Goal: Check status: Check status

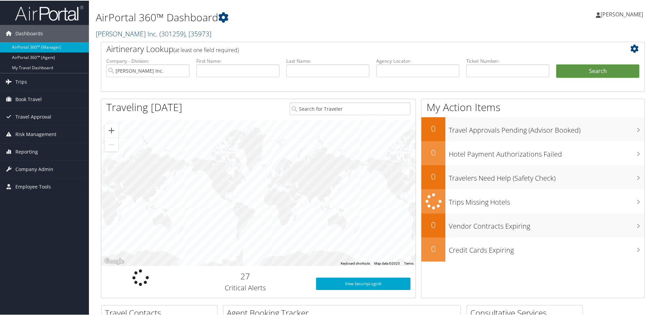
click at [112, 34] on link "Hagerty Inc. ( 301259 ) , [ 35973 ]" at bounding box center [154, 32] width 116 height 9
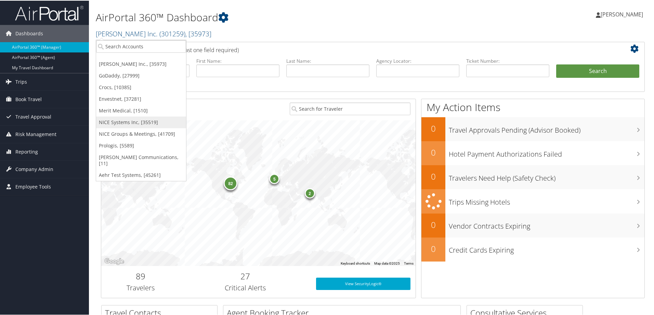
click at [116, 121] on link "NICE Systems Inc, [35519]" at bounding box center [141, 122] width 90 height 12
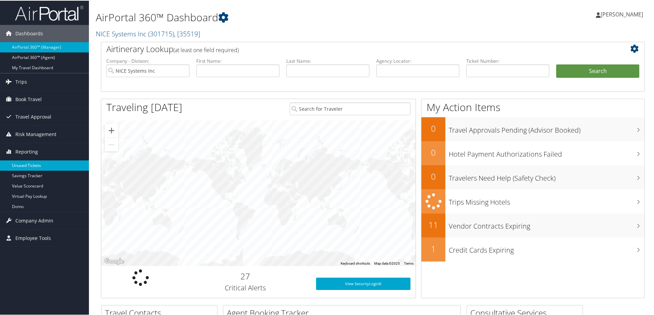
click at [35, 165] on link "Unused Tickets" at bounding box center [44, 165] width 89 height 10
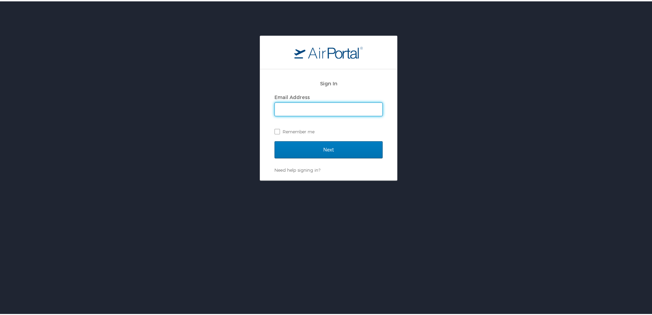
type input "[PERSON_NAME][DOMAIN_NAME][EMAIL_ADDRESS][PERSON_NAME][DOMAIN_NAME]"
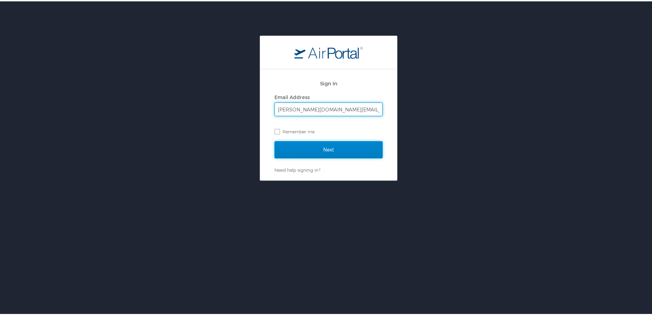
click at [330, 143] on input "Next" at bounding box center [329, 148] width 108 height 17
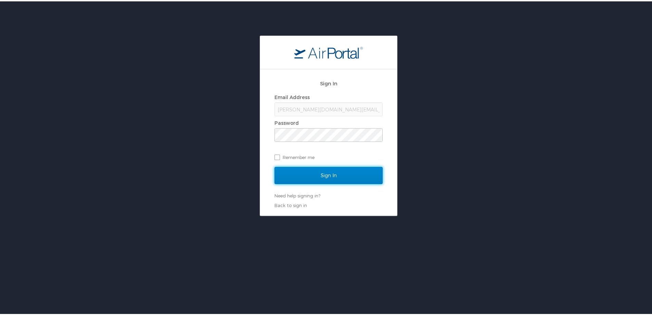
click at [328, 170] on input "Sign In" at bounding box center [329, 173] width 108 height 17
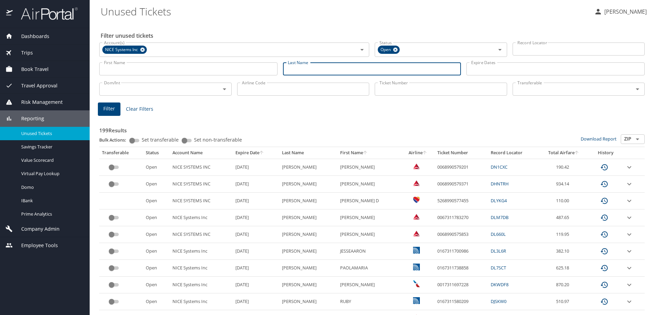
click at [304, 71] on input "Last Name" at bounding box center [372, 68] width 178 height 13
type input "belanger"
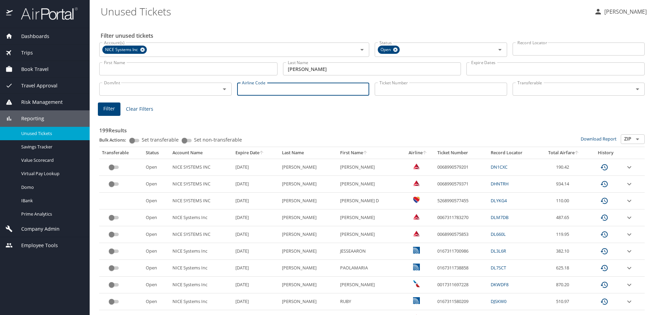
click at [299, 86] on input "Airline Code" at bounding box center [303, 88] width 132 height 13
type input "dl"
click at [110, 107] on span "Filter" at bounding box center [109, 108] width 12 height 9
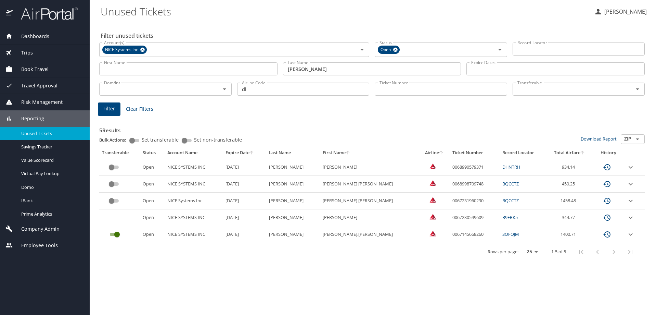
click at [116, 69] on input "First Name" at bounding box center [188, 68] width 178 height 13
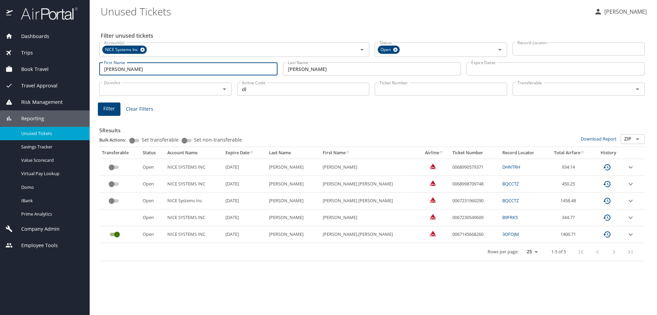
click at [114, 107] on span "Filter" at bounding box center [109, 108] width 12 height 9
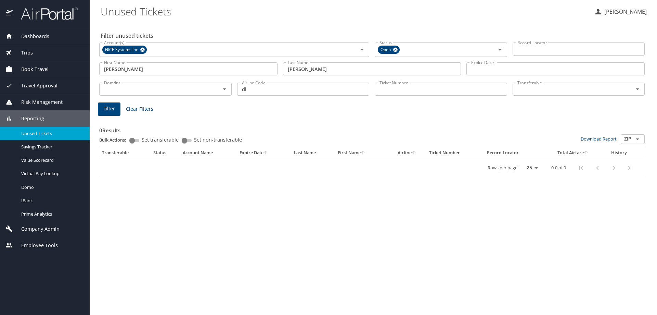
click at [179, 68] on input "daniel" at bounding box center [188, 68] width 178 height 13
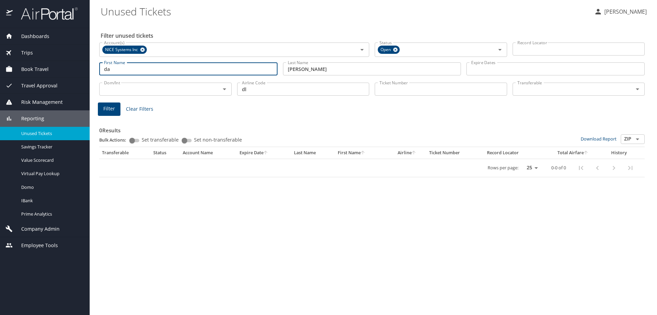
type input "d"
click at [110, 110] on span "Filter" at bounding box center [109, 108] width 12 height 9
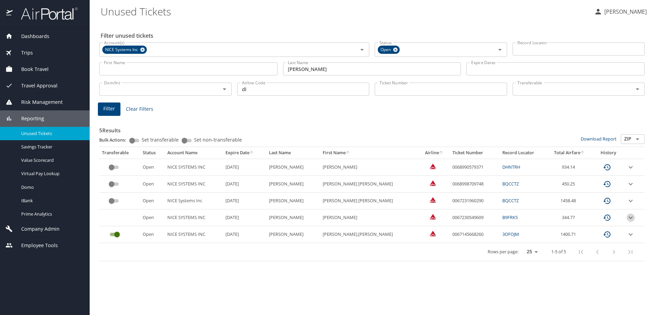
click at [627, 217] on icon "expand row" at bounding box center [631, 217] width 8 height 8
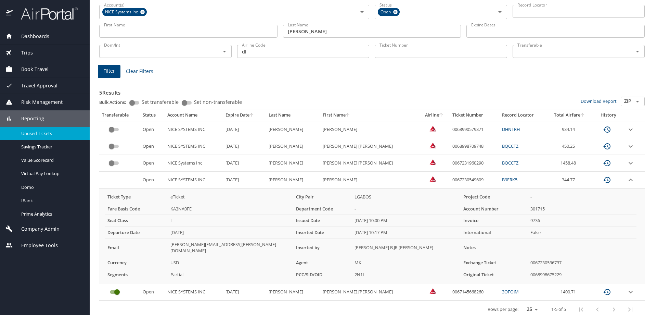
scroll to position [38, 0]
click at [629, 179] on icon "expand row" at bounding box center [631, 179] width 4 height 2
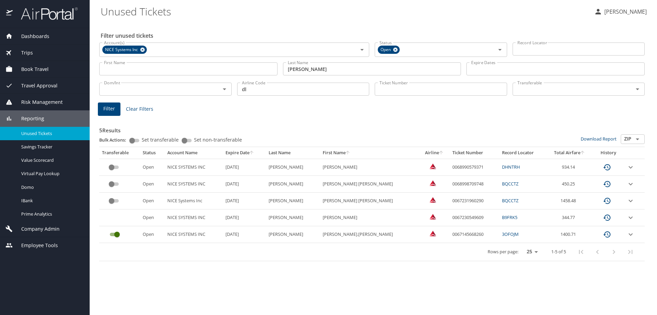
scroll to position [0, 0]
click at [628, 165] on icon "expand row" at bounding box center [631, 167] width 8 height 8
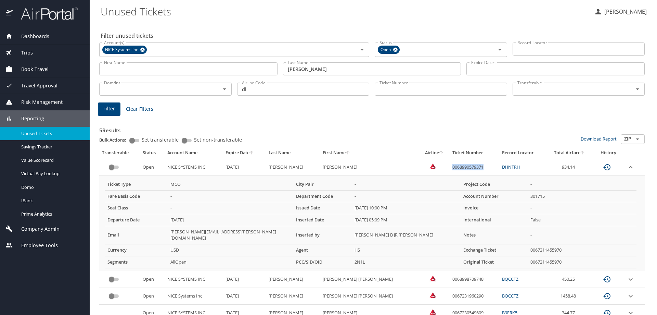
drag, startPoint x: 424, startPoint y: 167, endPoint x: 464, endPoint y: 166, distance: 40.1
click at [464, 166] on td "0068990579371" at bounding box center [475, 166] width 50 height 17
copy td "0068990579371"
click at [36, 54] on div "Trips" at bounding box center [44, 53] width 79 height 8
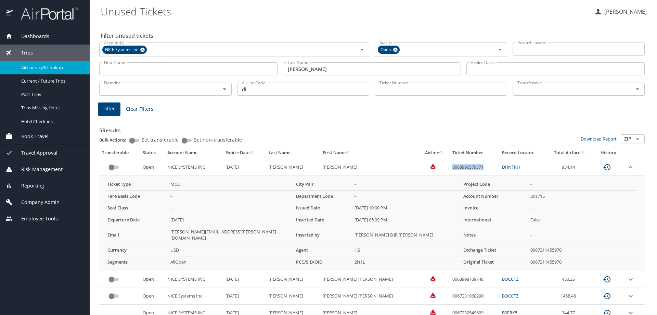
click at [48, 66] on span "Airtinerary® Lookup" at bounding box center [51, 67] width 60 height 7
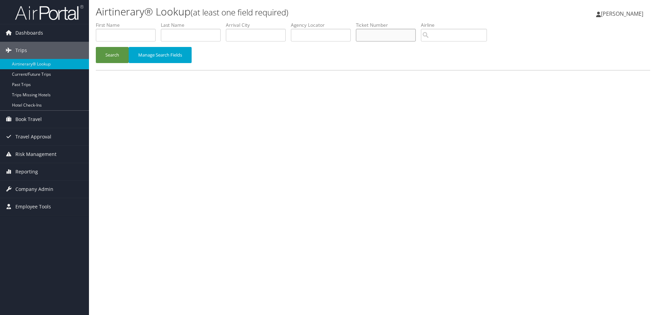
click at [373, 37] on input "text" at bounding box center [386, 35] width 60 height 13
paste input "0068990579371"
type input "0068990579371"
click at [107, 52] on button "Search" at bounding box center [112, 55] width 33 height 16
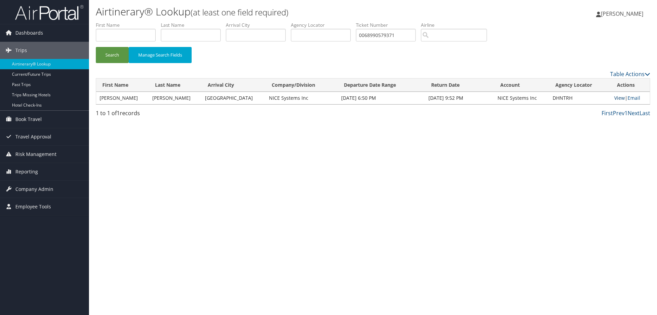
click at [616, 99] on link "View" at bounding box center [619, 97] width 11 height 7
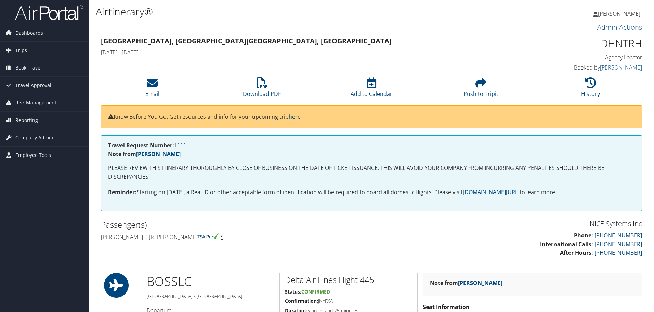
scroll to position [611, 0]
